Goal: Information Seeking & Learning: Learn about a topic

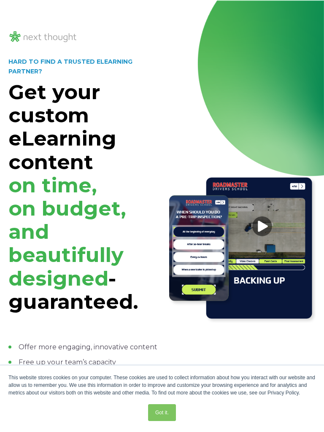
click at [234, 45] on div at bounding box center [240, 242] width 149 height 454
click at [71, 22] on div at bounding box center [82, 36] width 149 height 41
click at [28, 13] on div "HARD TO FIND A TRUSTED ELEARNING PARTNER? Get your custom eLearning content on …" at bounding box center [162, 249] width 324 height 498
click at [24, 80] on strong "Get your custom eLearning content on time, on budget, and beautifully designed …" at bounding box center [73, 197] width 130 height 234
click at [100, 108] on h1 "Get your custom eLearning content on time, on budget, and beautifully designed …" at bounding box center [82, 197] width 149 height 233
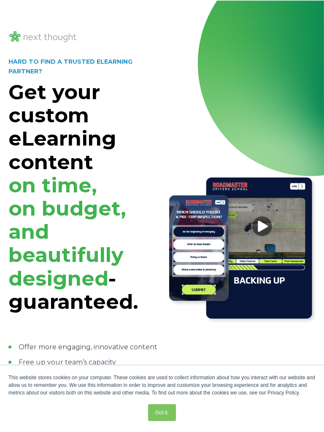
click at [256, 97] on div at bounding box center [240, 242] width 149 height 454
click at [303, 13] on div "HARD TO FIND A TRUSTED ELEARNING PARTNER? Get your custom eLearning content on …" at bounding box center [162, 249] width 324 height 498
click at [313, 30] on div at bounding box center [240, 242] width 149 height 454
click at [302, 304] on img at bounding box center [240, 247] width 149 height 149
click at [26, 40] on img at bounding box center [42, 37] width 69 height 14
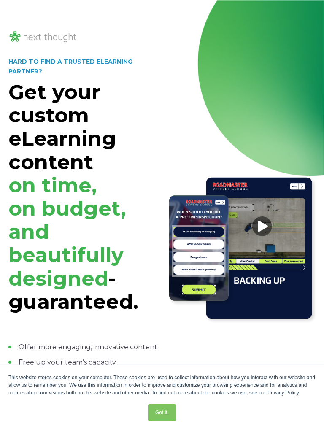
click at [17, 30] on img at bounding box center [42, 37] width 69 height 14
click at [21, 30] on img at bounding box center [42, 37] width 69 height 14
click at [19, 0] on div at bounding box center [162, 0] width 324 height 0
click at [24, 2] on div "HARD TO FIND A TRUSTED ELEARNING PARTNER? Get your custom eLearning content on …" at bounding box center [162, 249] width 324 height 498
click at [266, 402] on div "Got it." at bounding box center [161, 413] width 307 height 22
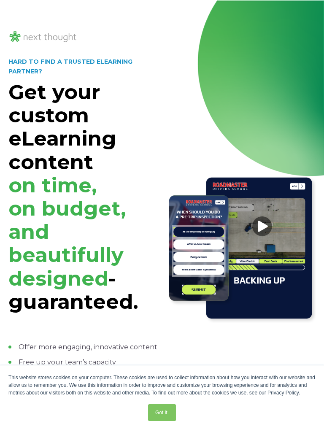
click at [19, 25] on div at bounding box center [82, 36] width 149 height 41
click at [19, 30] on img at bounding box center [42, 37] width 69 height 14
click at [14, 6] on div "HARD TO FIND A TRUSTED ELEARNING PARTNER? Get your custom eLearning content on …" at bounding box center [162, 249] width 324 height 498
click at [29, 1] on div "HARD TO FIND A TRUSTED ELEARNING PARTNER? Get your custom eLearning content on …" at bounding box center [162, 249] width 324 height 498
